Goal: Task Accomplishment & Management: Manage account settings

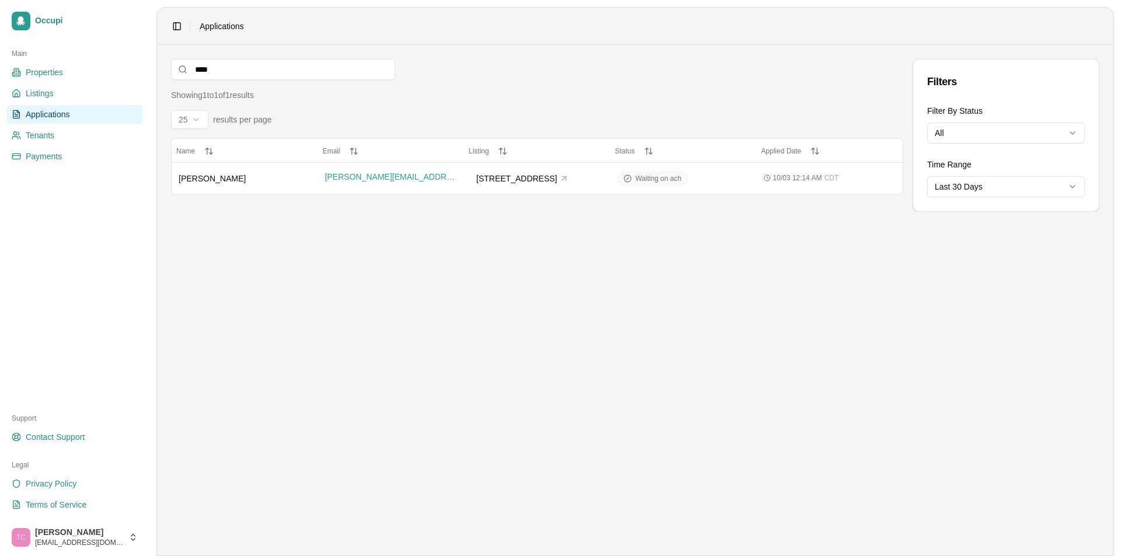
click at [39, 109] on span "Applications" at bounding box center [48, 115] width 44 height 12
drag, startPoint x: 269, startPoint y: 74, endPoint x: 179, endPoint y: 68, distance: 90.0
click at [180, 68] on div "****" at bounding box center [283, 69] width 224 height 21
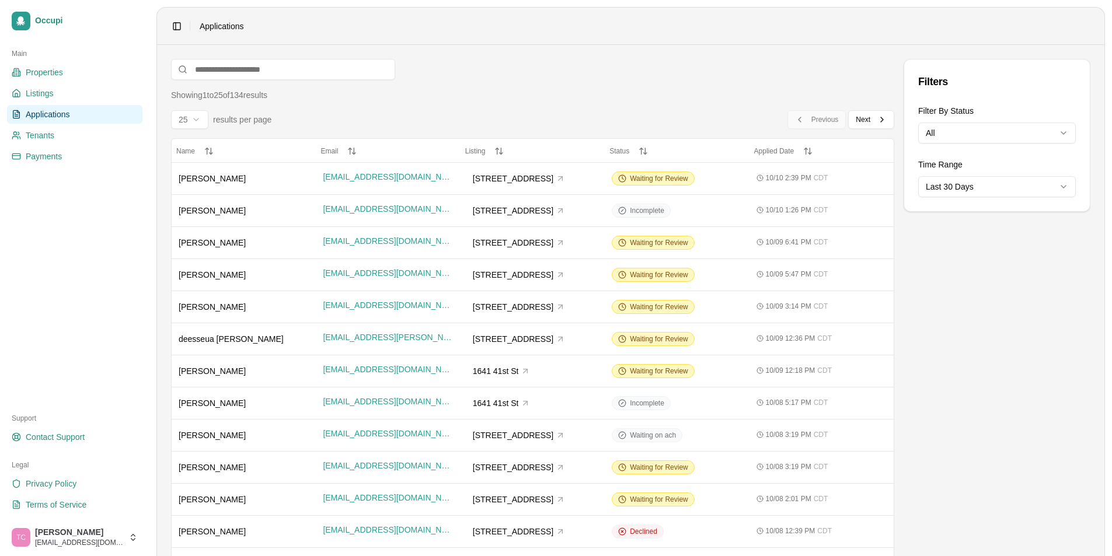
click at [43, 112] on span "Applications" at bounding box center [48, 115] width 44 height 12
click at [653, 181] on span "Waiting for Review" at bounding box center [659, 178] width 58 height 9
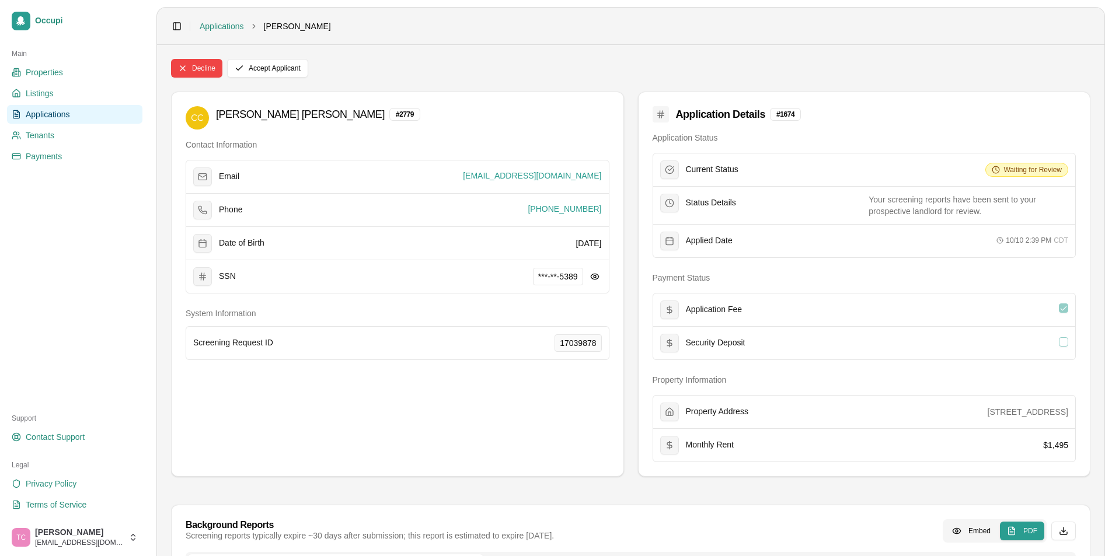
click at [37, 112] on span "Applications" at bounding box center [48, 115] width 44 height 12
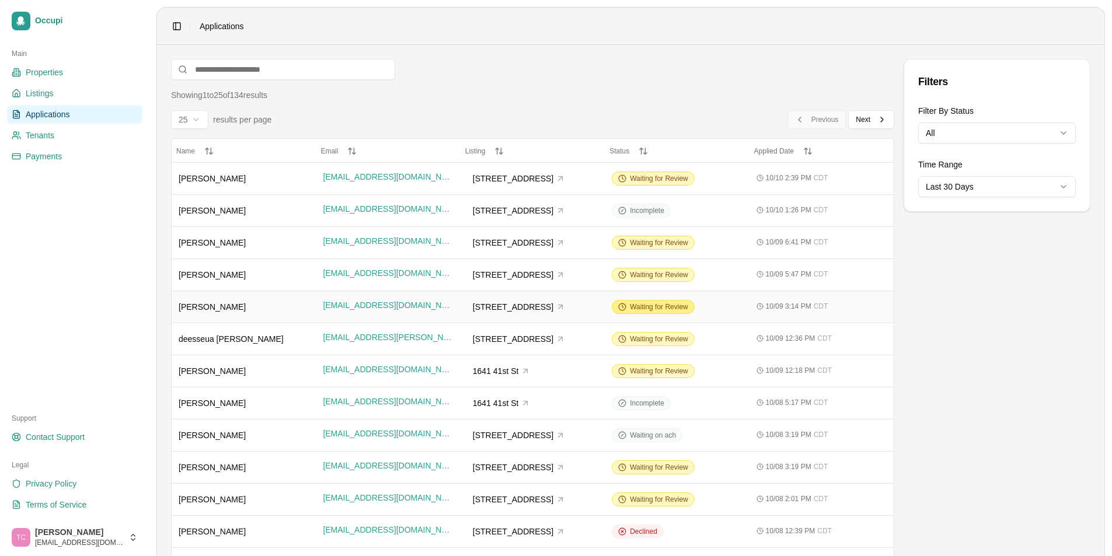
click at [648, 309] on span "Waiting for Review" at bounding box center [659, 306] width 58 height 9
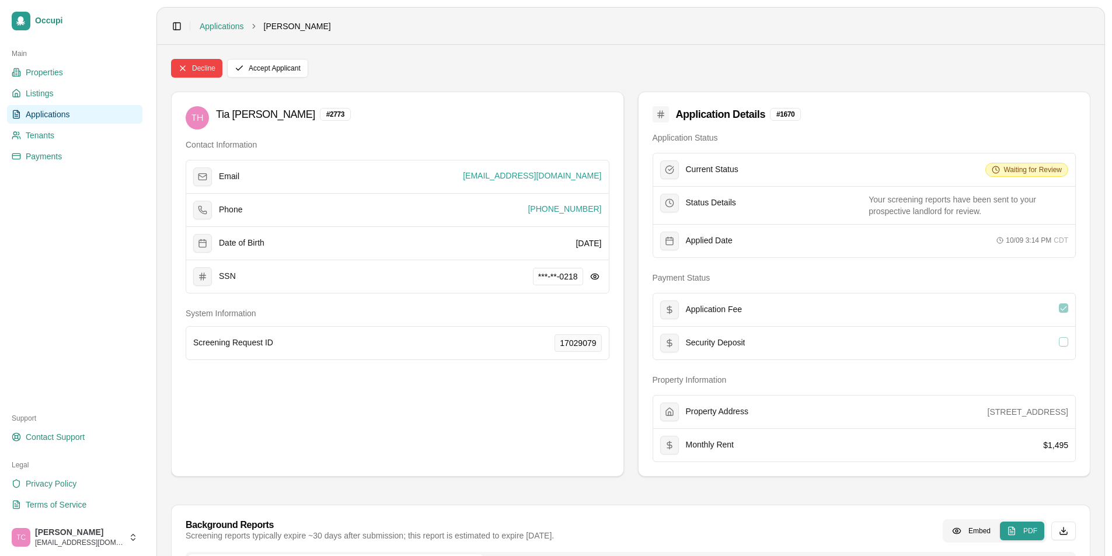
click at [61, 118] on span "Applications" at bounding box center [48, 115] width 44 height 12
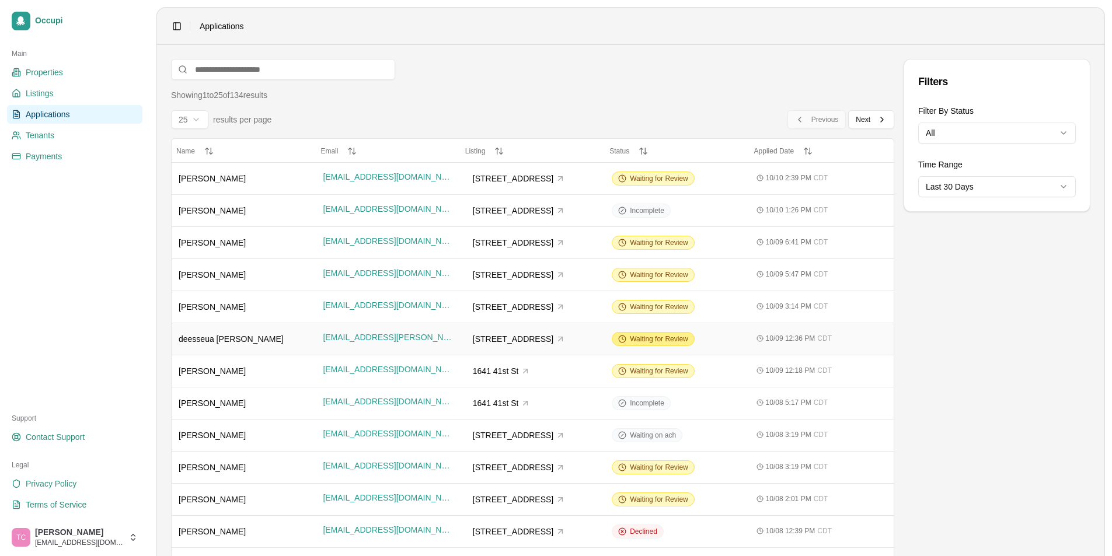
click at [667, 339] on span "Waiting for Review" at bounding box center [659, 338] width 58 height 9
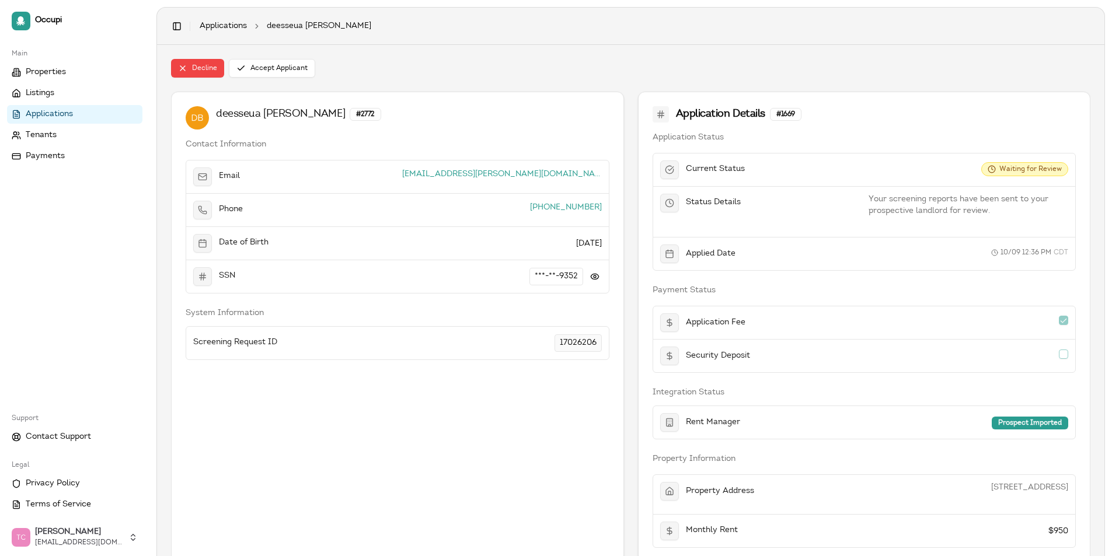
click at [68, 112] on span "Applications" at bounding box center [49, 115] width 47 height 12
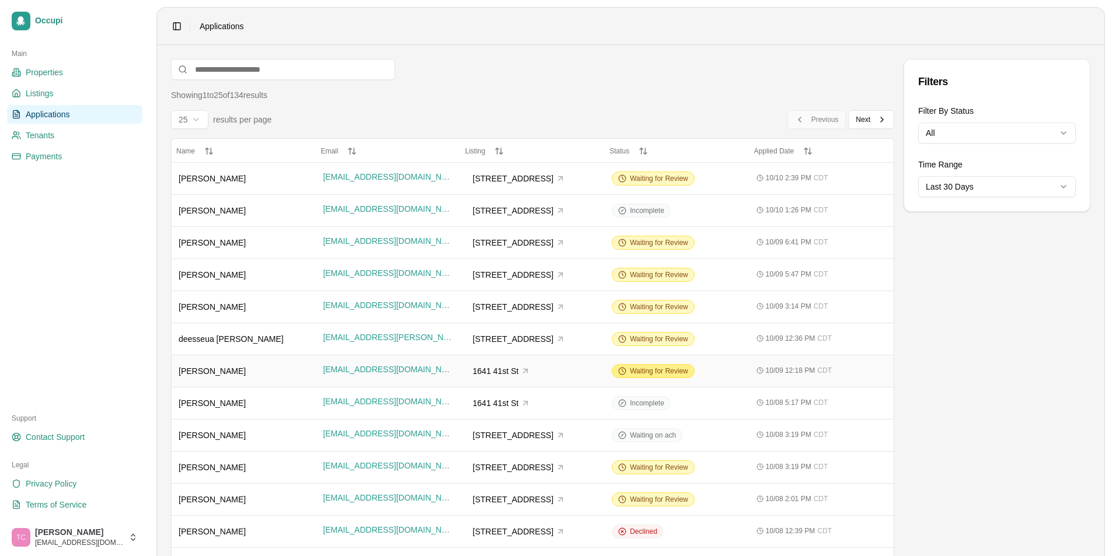
click at [664, 372] on span "Waiting for Review" at bounding box center [659, 371] width 58 height 9
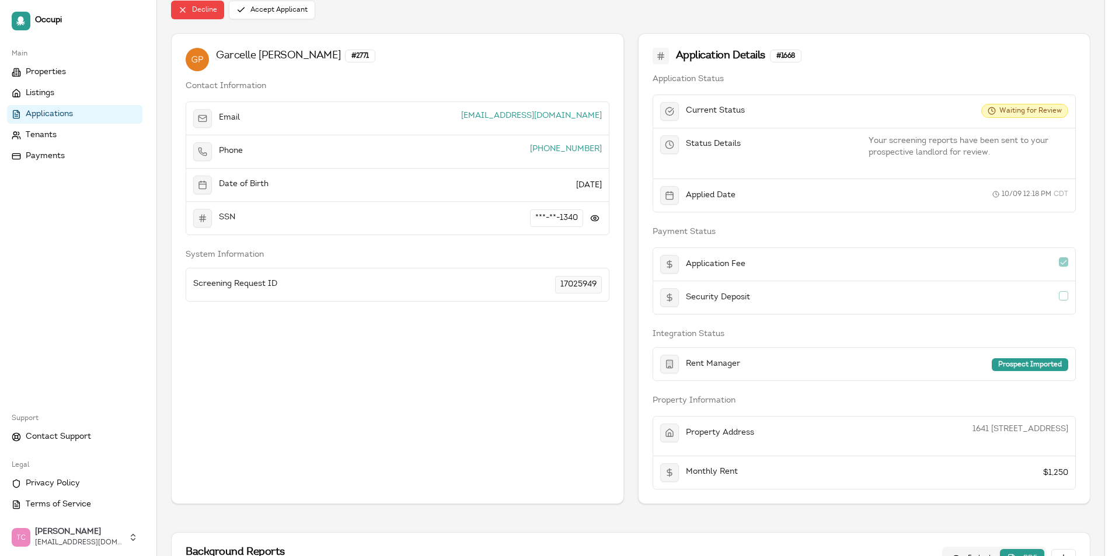
scroll to position [292, 0]
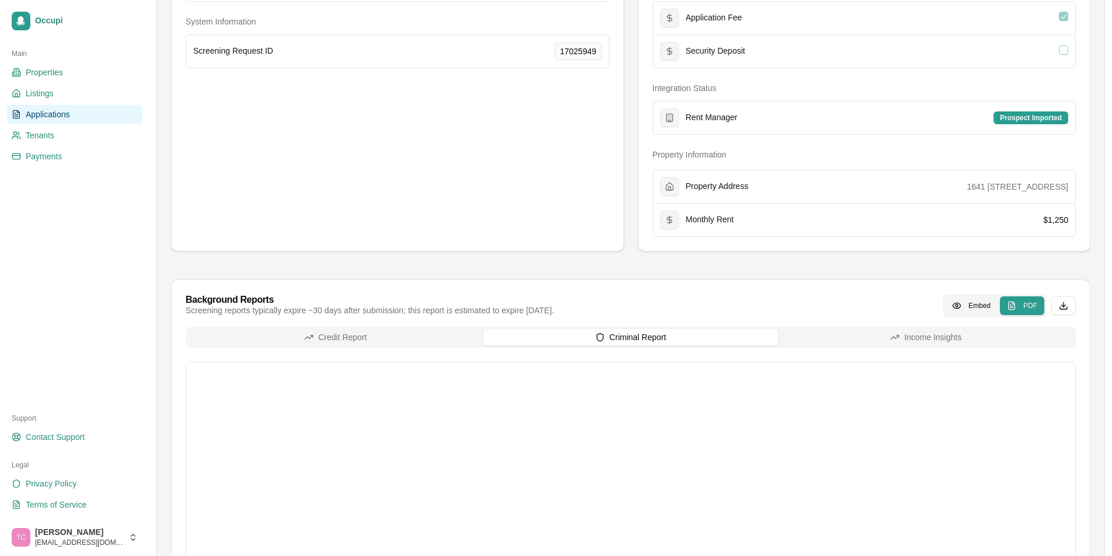
click at [426, 332] on button "Credit Report" at bounding box center [335, 337] width 295 height 16
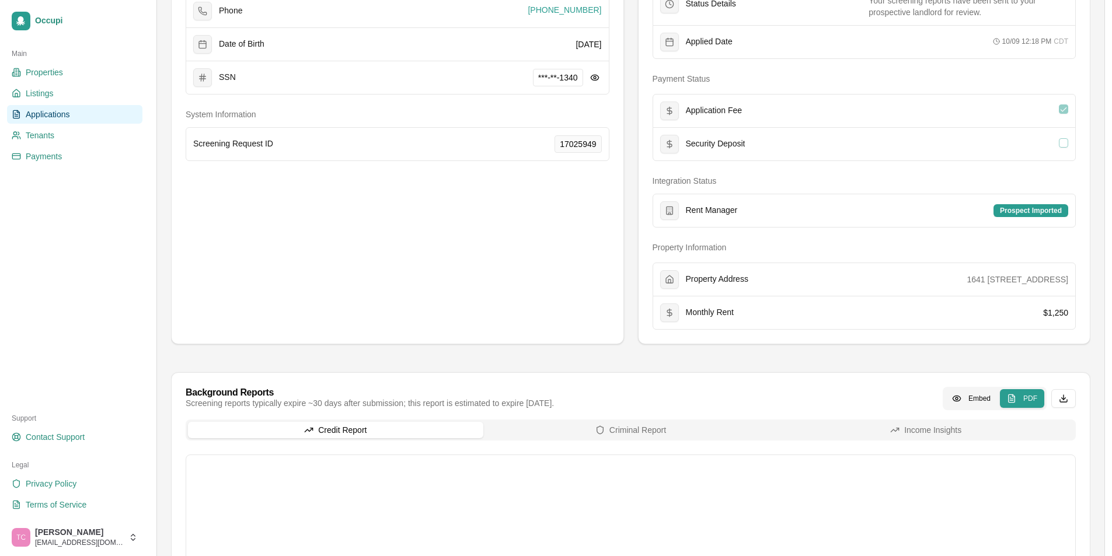
scroll to position [58, 0]
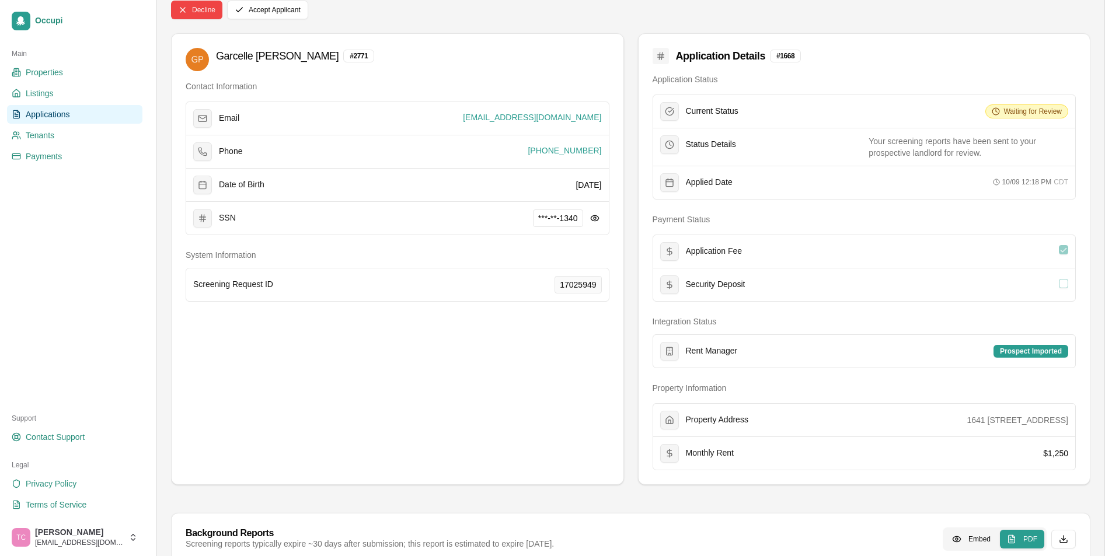
click at [50, 116] on span "Applications" at bounding box center [48, 115] width 44 height 12
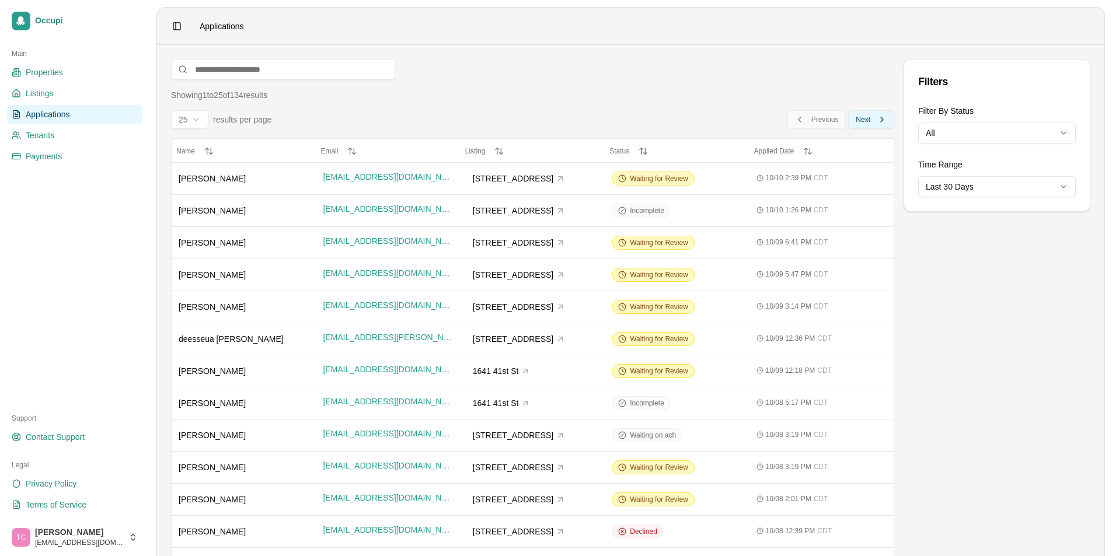
click at [864, 121] on span "Next" at bounding box center [863, 119] width 15 height 9
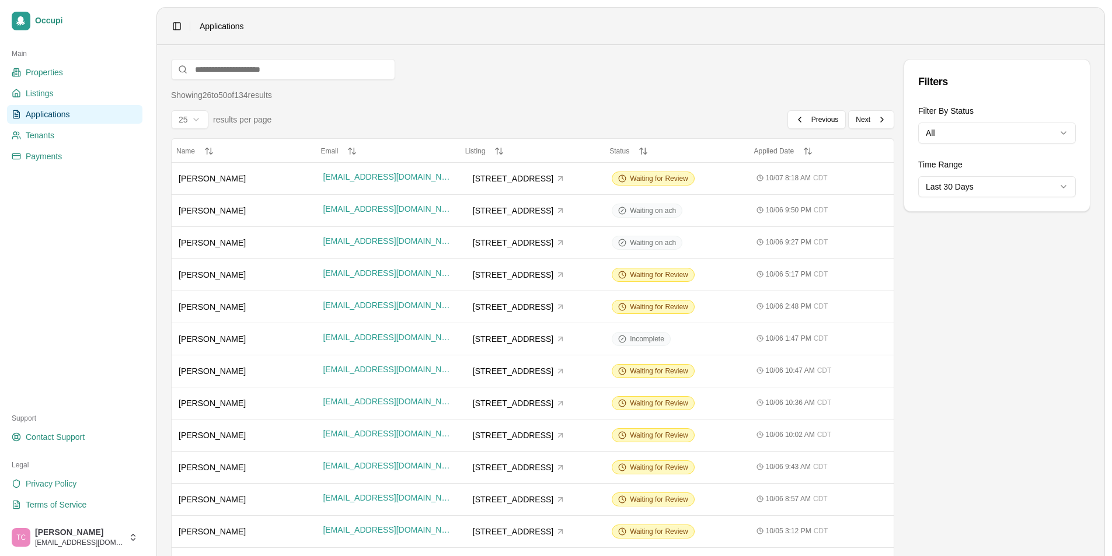
click at [936, 439] on div "Filters Filter By Status All Time Range Last 30 Days" at bounding box center [997, 512] width 187 height 906
click at [822, 120] on span "Previous" at bounding box center [824, 119] width 27 height 9
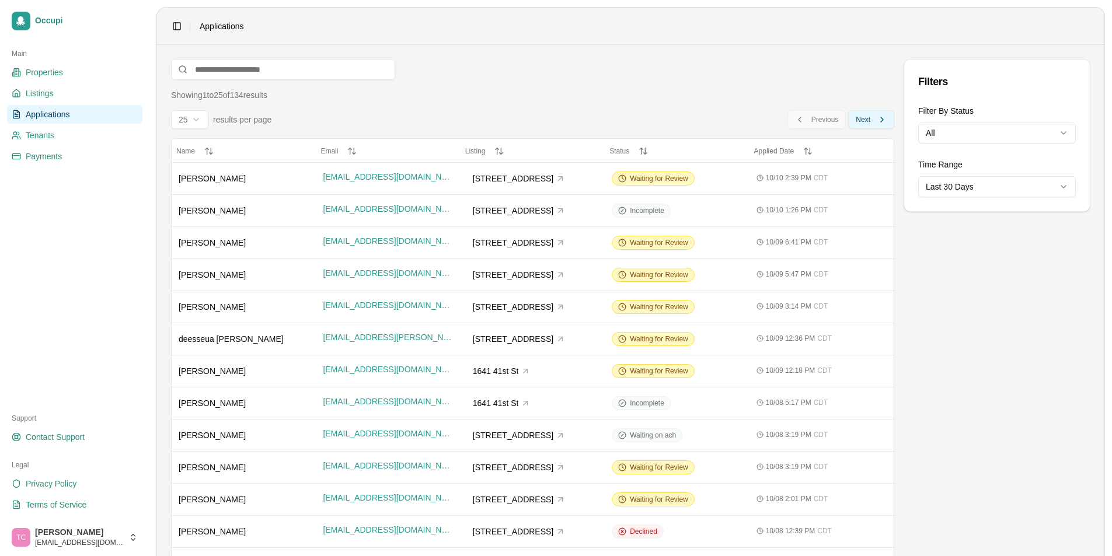
click at [874, 120] on button "Next Next" at bounding box center [871, 119] width 46 height 19
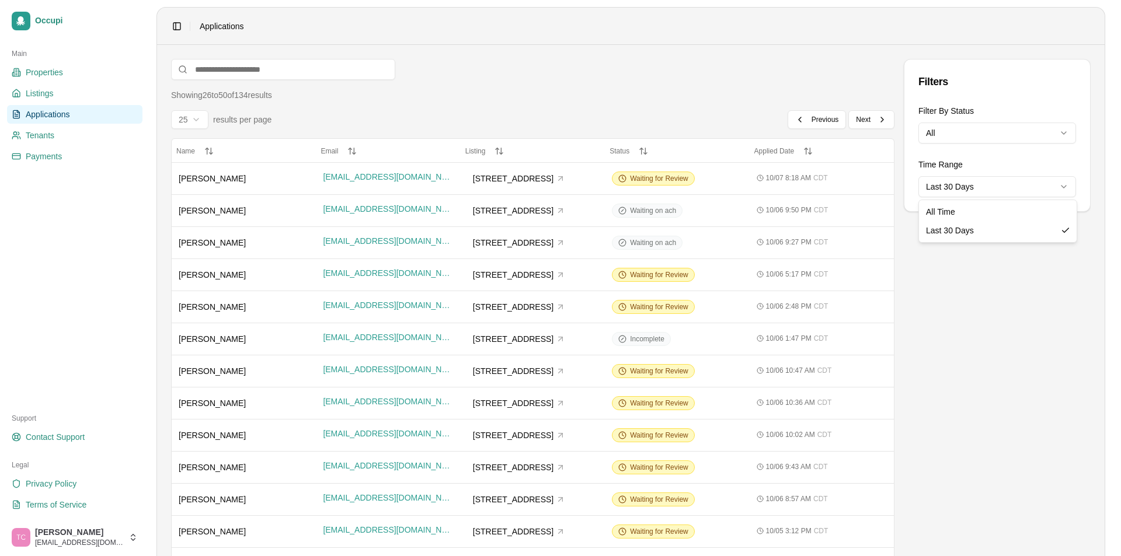
click at [1017, 189] on html "Occupi Main Properties Listings Applications Tenants Payments Support Contact S…" at bounding box center [560, 278] width 1121 height 556
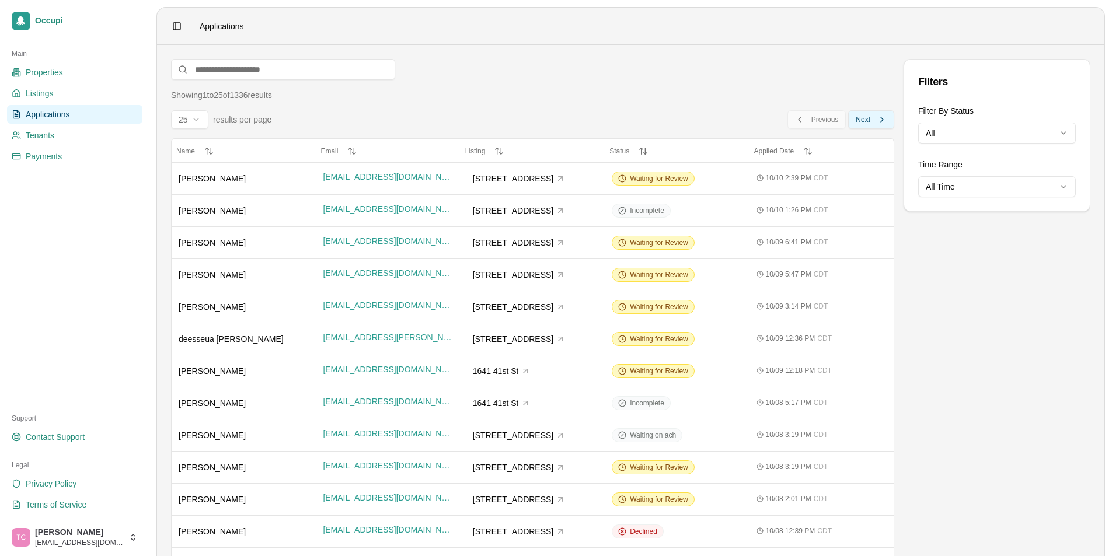
click at [866, 121] on span "Next" at bounding box center [863, 119] width 15 height 9
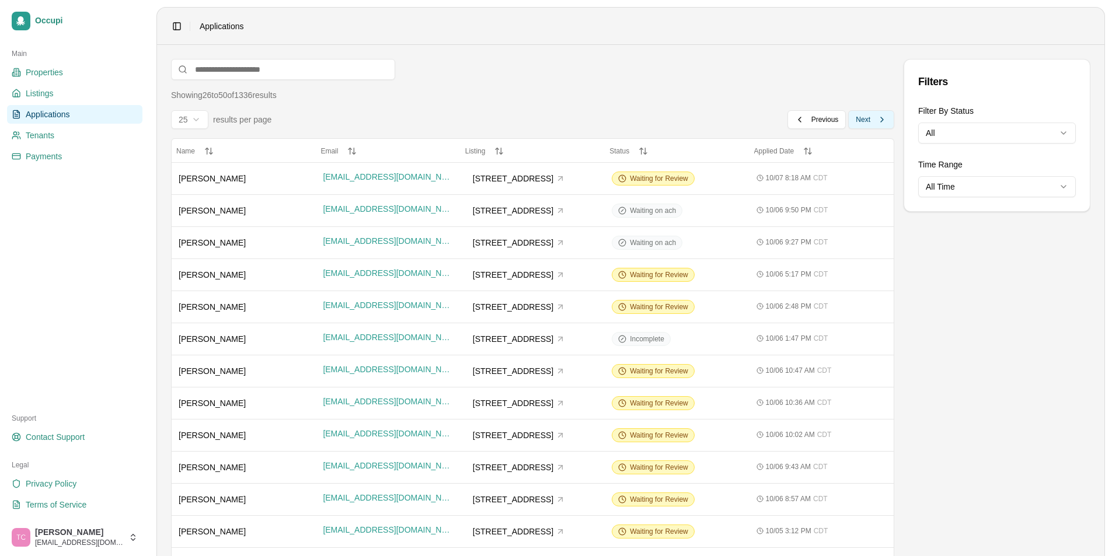
click at [865, 120] on span "Next" at bounding box center [863, 119] width 15 height 9
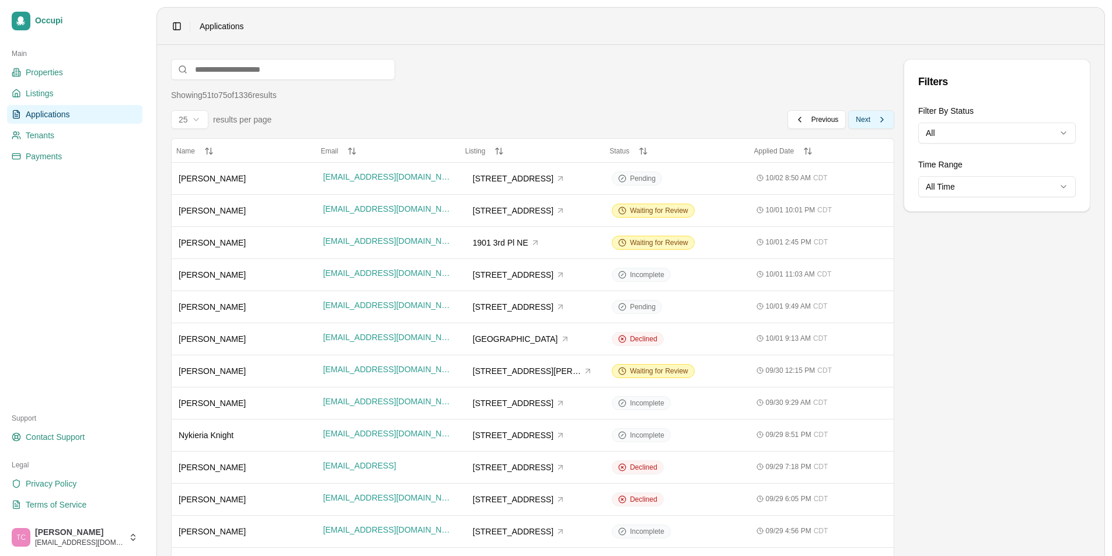
click at [865, 120] on span "Next" at bounding box center [863, 119] width 15 height 9
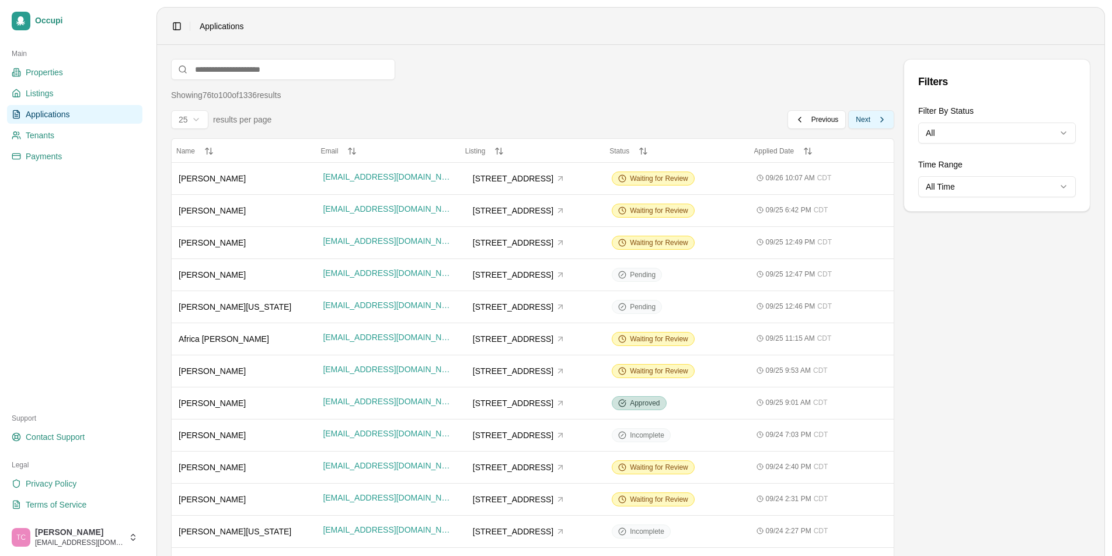
click at [865, 120] on span "Next" at bounding box center [863, 119] width 15 height 9
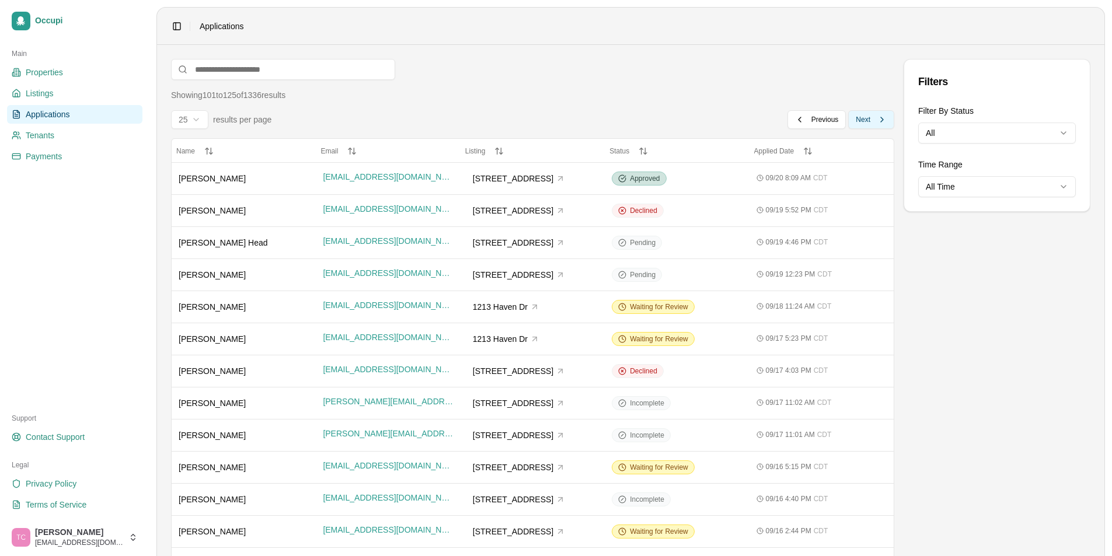
click at [865, 120] on span "Next" at bounding box center [863, 119] width 15 height 9
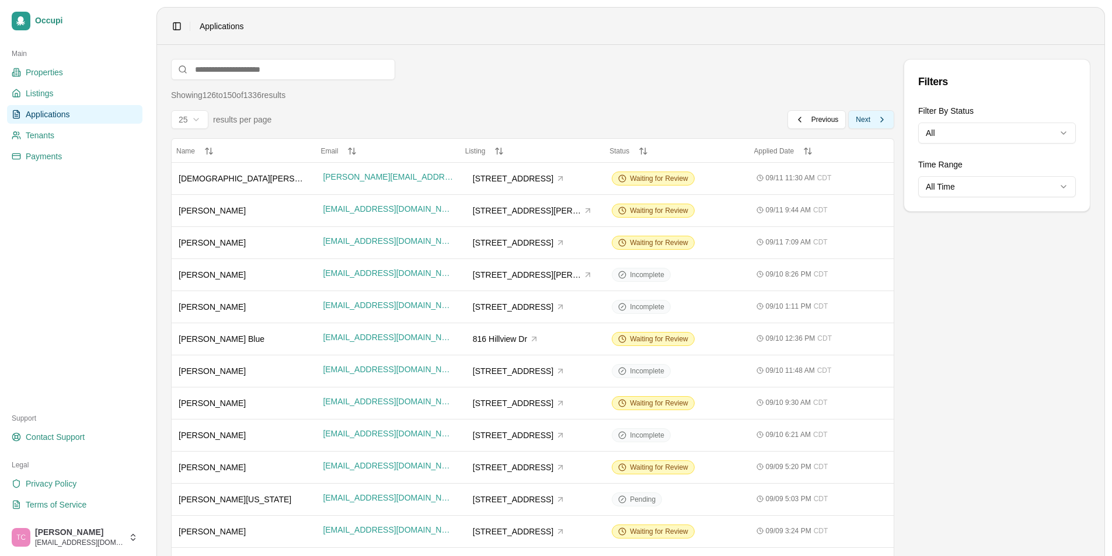
click at [865, 120] on span "Next" at bounding box center [863, 119] width 15 height 9
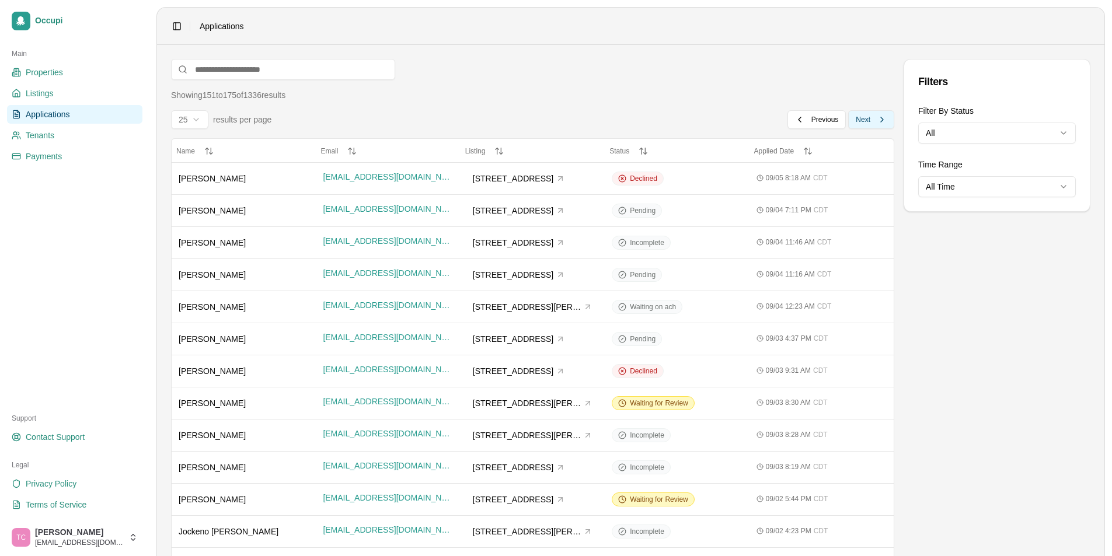
click at [864, 120] on span "Next" at bounding box center [863, 119] width 15 height 9
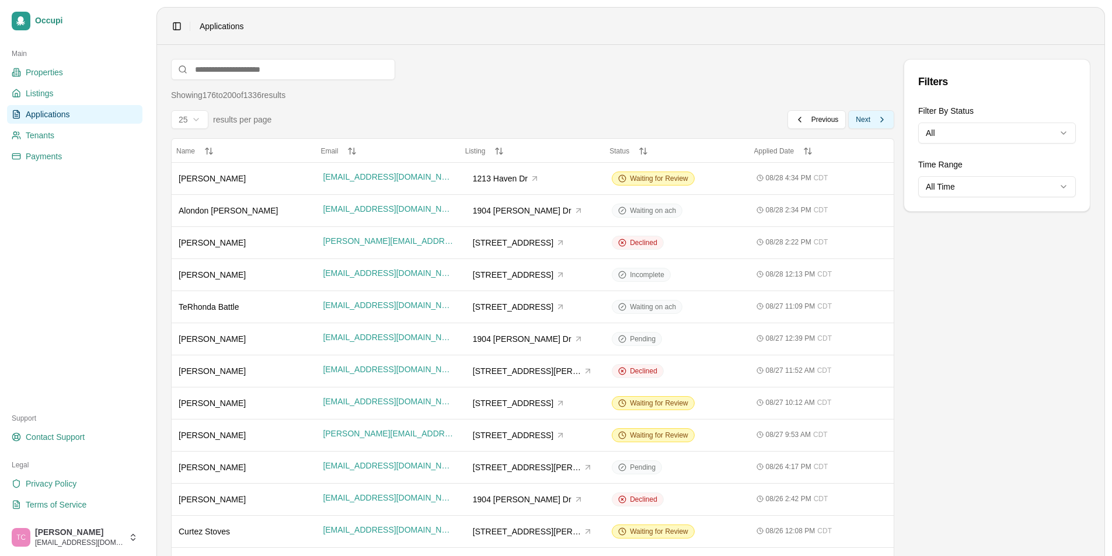
click at [864, 120] on span "Next" at bounding box center [863, 119] width 15 height 9
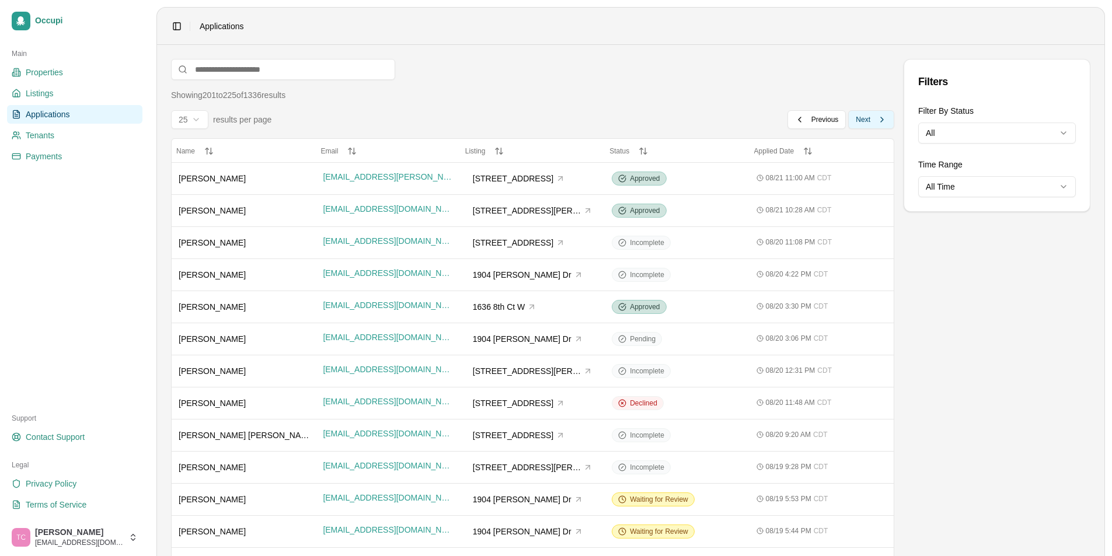
click at [864, 120] on span "Next" at bounding box center [863, 119] width 15 height 9
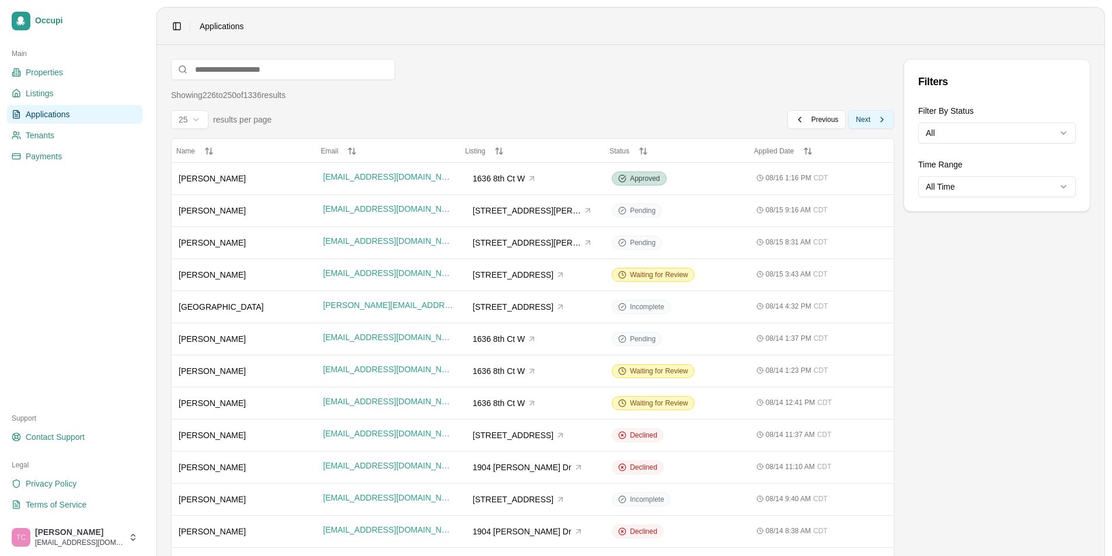
click at [864, 120] on span "Next" at bounding box center [863, 119] width 15 height 9
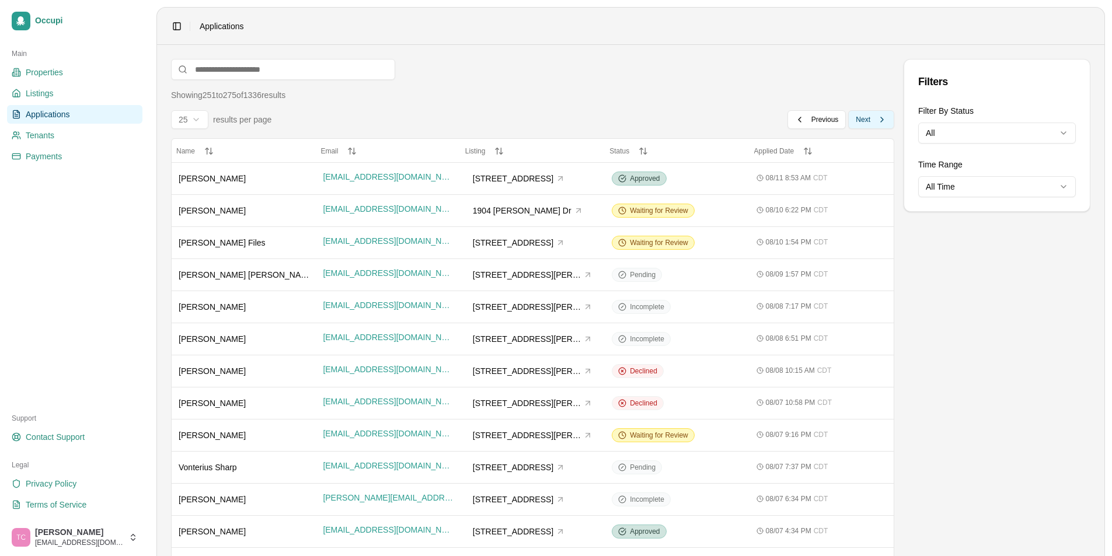
click at [864, 120] on span "Next" at bounding box center [863, 119] width 15 height 9
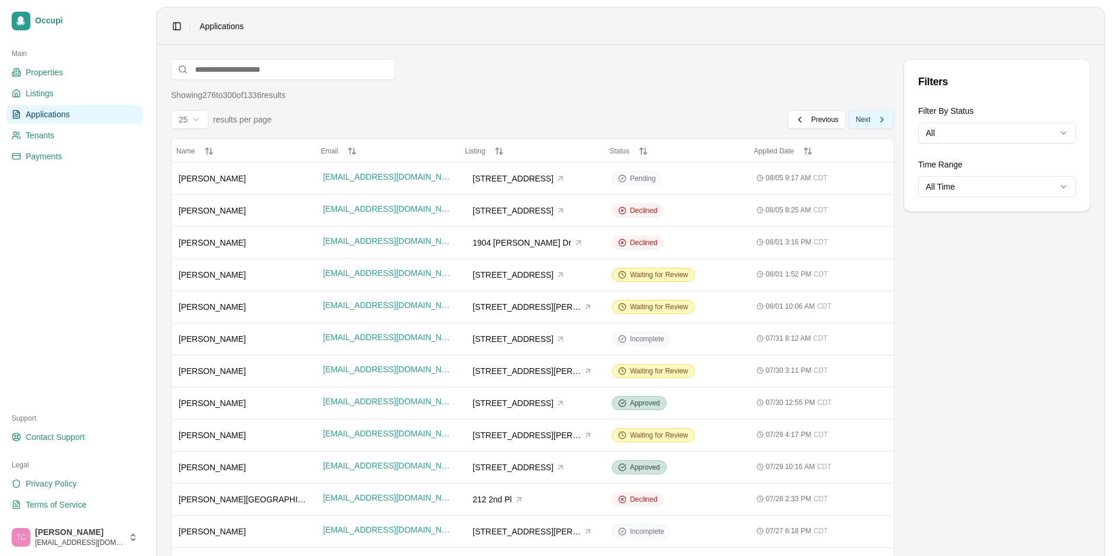
click at [864, 120] on span "Next" at bounding box center [863, 119] width 15 height 9
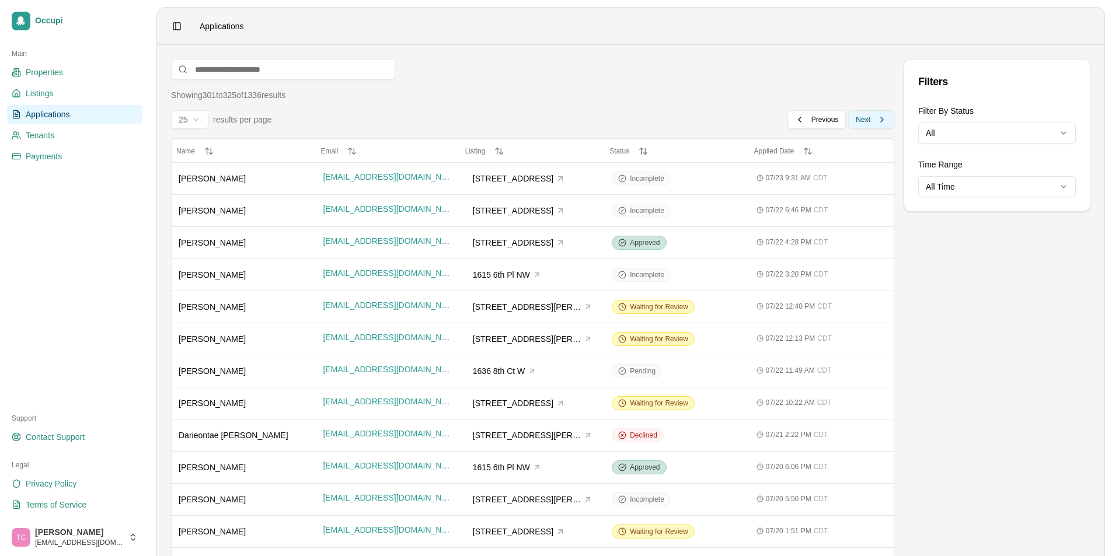
click at [864, 120] on span "Next" at bounding box center [863, 119] width 15 height 9
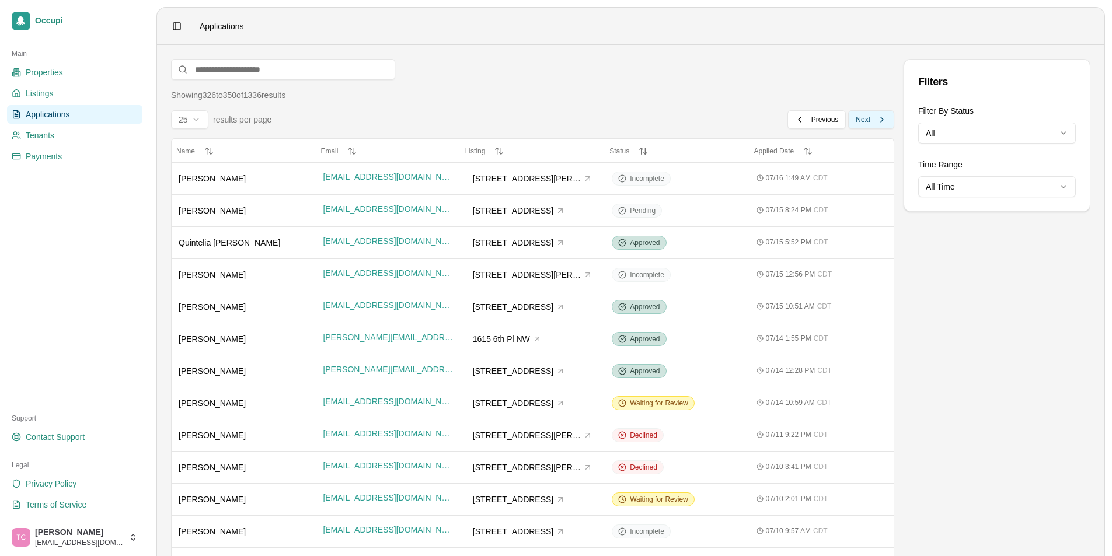
click at [864, 120] on span "Next" at bounding box center [863, 119] width 15 height 9
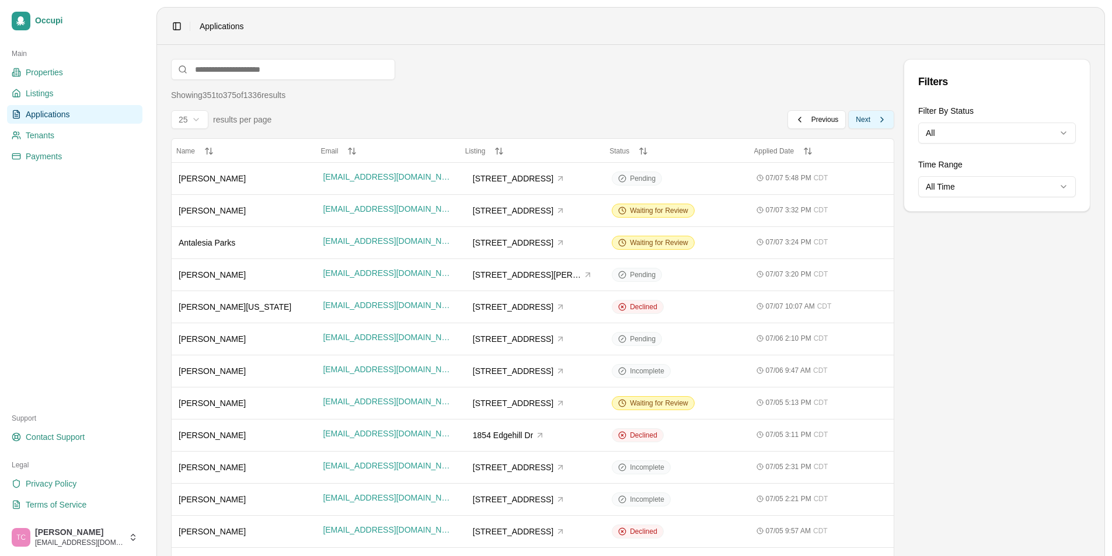
click at [864, 120] on span "Next" at bounding box center [863, 119] width 15 height 9
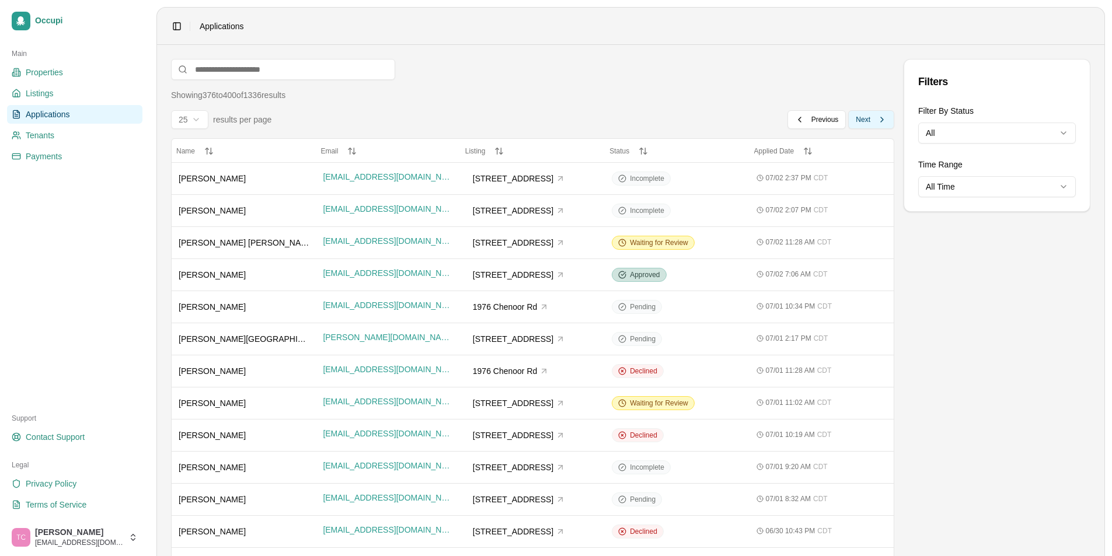
click at [864, 120] on span "Next" at bounding box center [863, 119] width 15 height 9
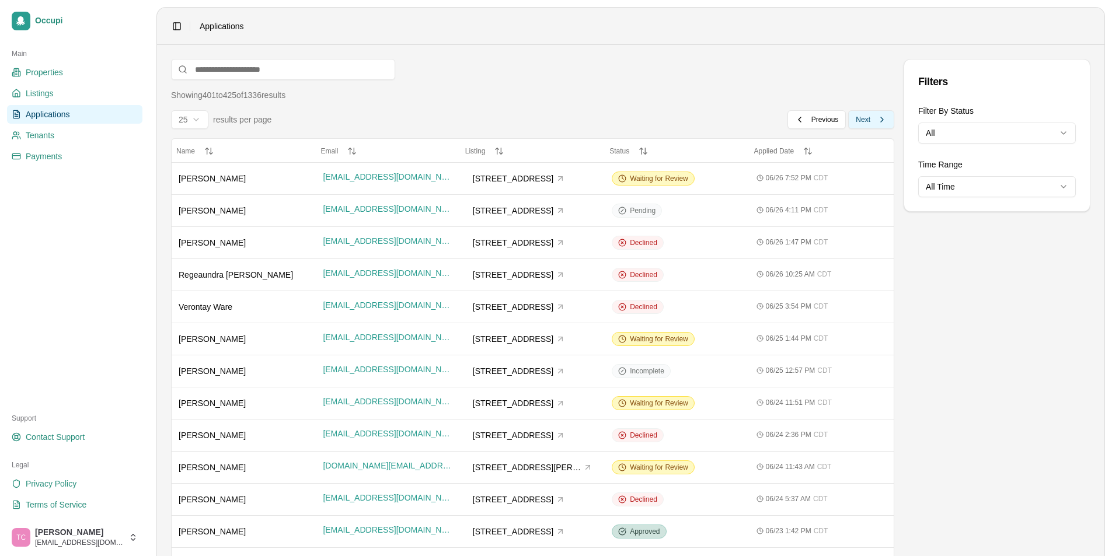
click at [864, 120] on span "Next" at bounding box center [863, 119] width 15 height 9
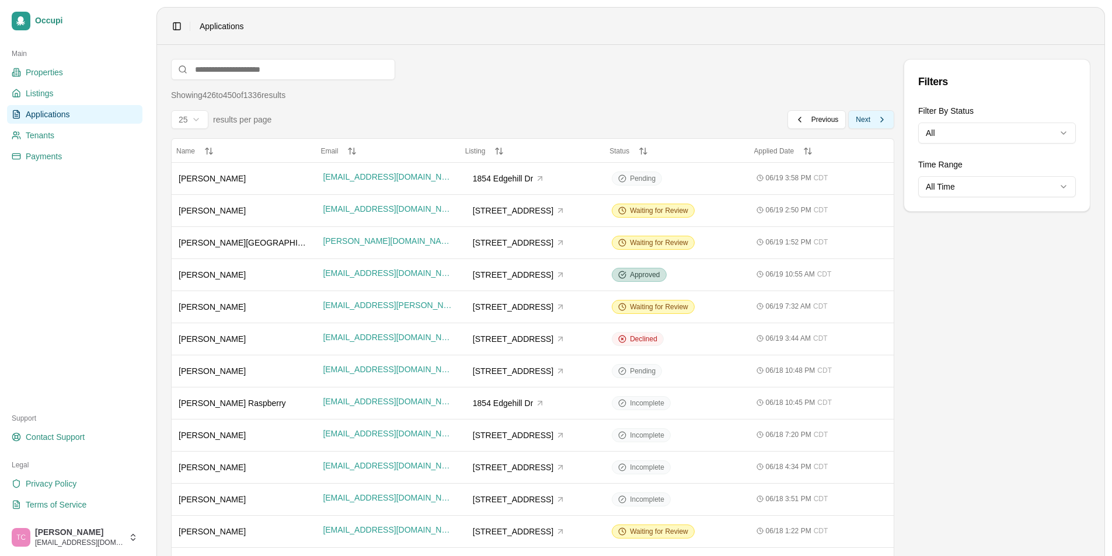
click at [864, 120] on span "Next" at bounding box center [863, 119] width 15 height 9
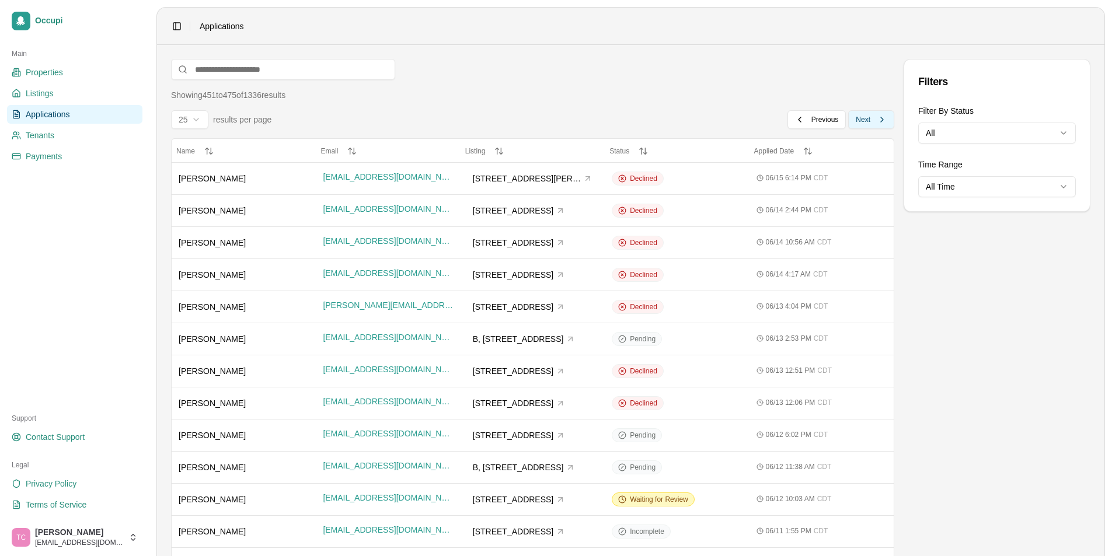
click at [864, 120] on span "Next" at bounding box center [863, 119] width 15 height 9
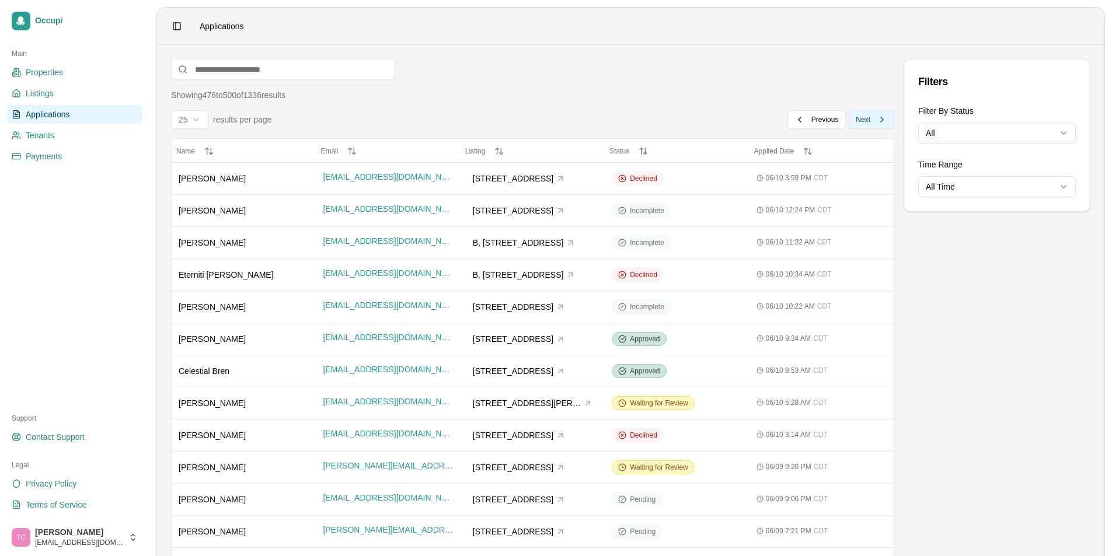
click at [864, 120] on span "Next" at bounding box center [863, 119] width 15 height 9
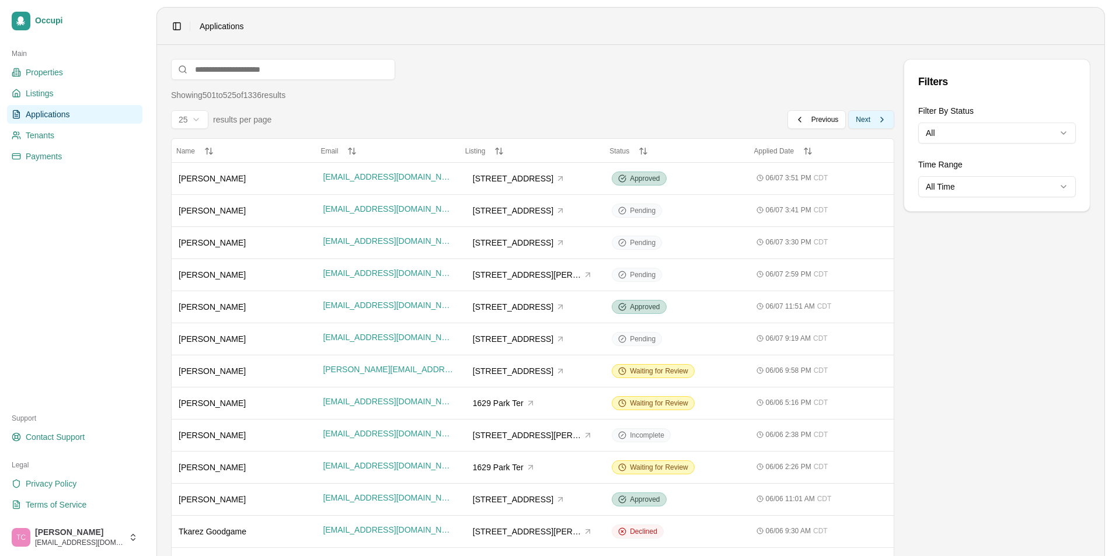
click at [864, 120] on span "Next" at bounding box center [863, 119] width 15 height 9
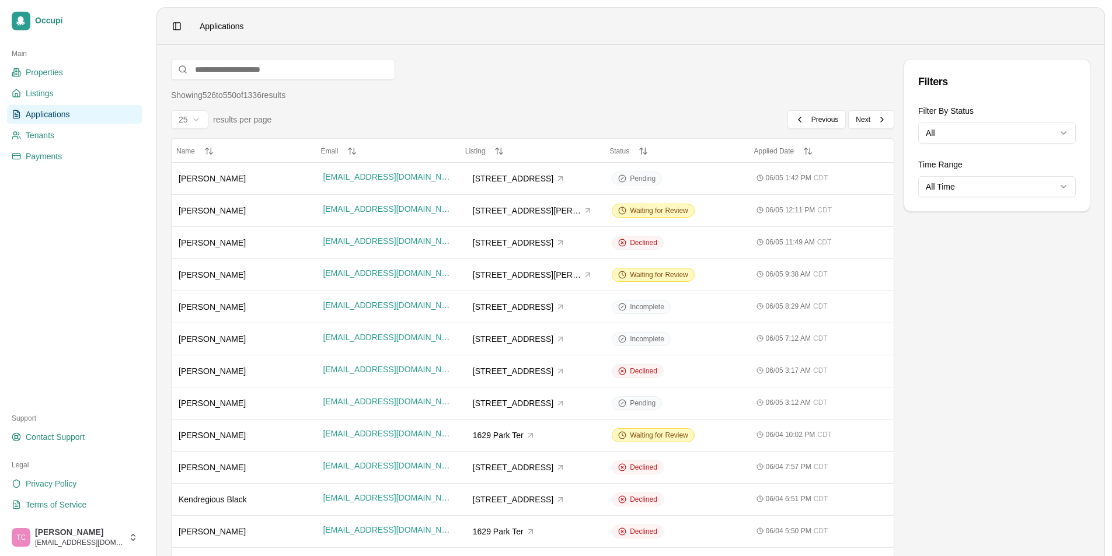
click at [69, 116] on span "Applications" at bounding box center [48, 115] width 44 height 12
